Goal: Task Accomplishment & Management: Manage account settings

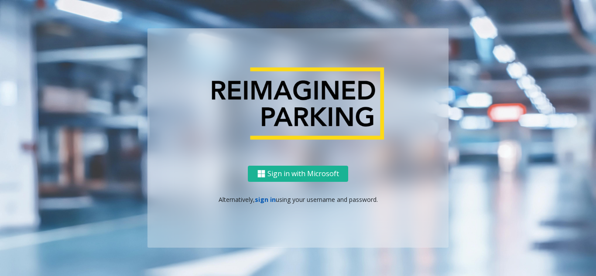
click at [264, 201] on link "sign in" at bounding box center [265, 200] width 21 height 8
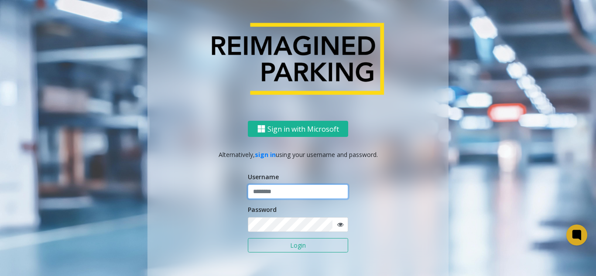
click at [294, 189] on input "text" at bounding box center [298, 192] width 100 height 15
click at [313, 189] on input "***" at bounding box center [298, 192] width 100 height 15
drag, startPoint x: 382, startPoint y: 157, endPoint x: 210, endPoint y: 146, distance: 171.9
click at [210, 146] on div "Sign in with Microsoft Alternatively, sign in using your username and password.…" at bounding box center [298, 207] width 301 height 172
click at [226, 169] on div "Sign in with Microsoft Alternatively, sign in using your username and password.…" at bounding box center [298, 207] width 301 height 172
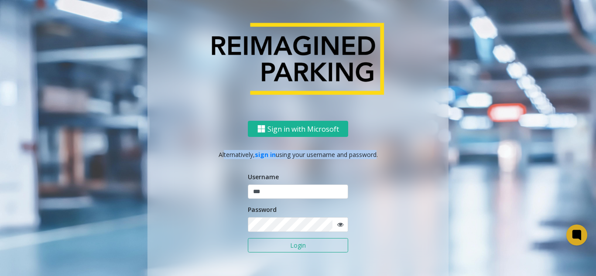
drag, startPoint x: 215, startPoint y: 152, endPoint x: 370, endPoint y: 153, distance: 155.0
click at [370, 153] on p "Alternatively, sign in using your username and password." at bounding box center [298, 154] width 284 height 9
click at [384, 161] on div "Sign in with Microsoft Alternatively, sign in using your username and password.…" at bounding box center [298, 207] width 301 height 172
drag, startPoint x: 376, startPoint y: 154, endPoint x: 209, endPoint y: 149, distance: 167.3
click at [209, 149] on div "Sign in with Microsoft Alternatively, sign in using your username and password.…" at bounding box center [298, 207] width 301 height 172
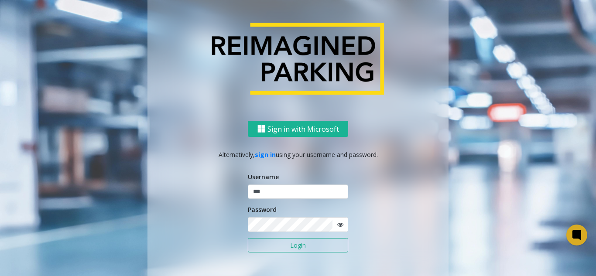
click at [390, 160] on div "Sign in with Microsoft Alternatively, sign in using your username and password.…" at bounding box center [298, 207] width 301 height 172
drag, startPoint x: 379, startPoint y: 156, endPoint x: 213, endPoint y: 155, distance: 165.9
click at [213, 155] on p "Alternatively, sign in using your username and password." at bounding box center [298, 154] width 284 height 9
click at [218, 159] on p "Alternatively, sign in using your username and password." at bounding box center [298, 154] width 284 height 9
click at [417, 154] on p "Alternatively, sign in using your username and password." at bounding box center [298, 154] width 284 height 9
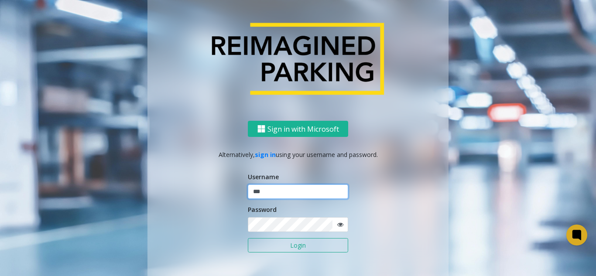
click at [304, 189] on input "***" at bounding box center [298, 192] width 100 height 15
type input "****"
